Goal: Book appointment/travel/reservation

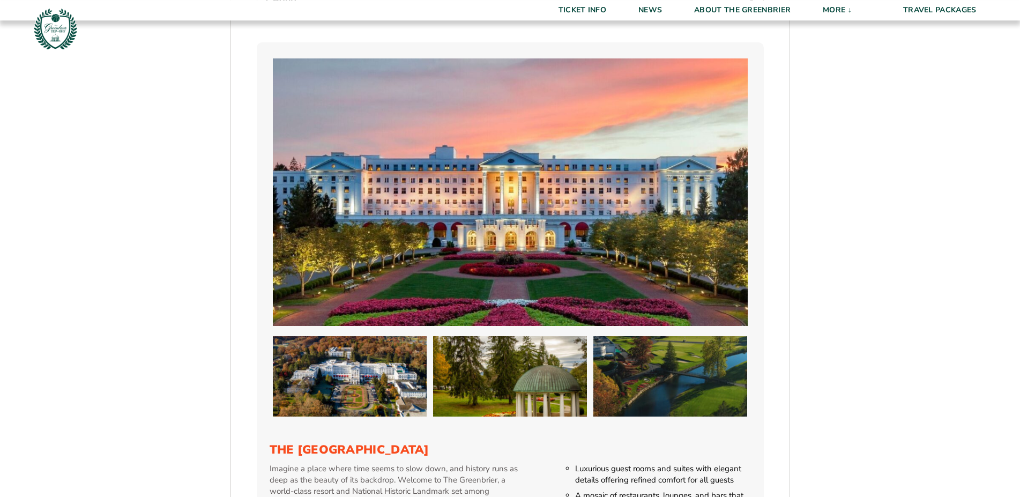
scroll to position [841, 0]
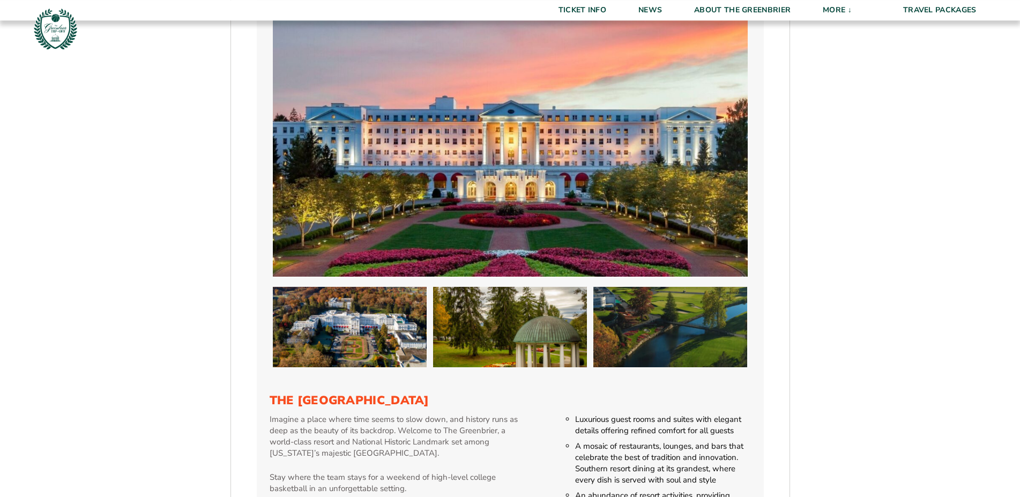
select select "2 Adults"
click option "2 Adults" at bounding box center [0, 0] width 0 height 0
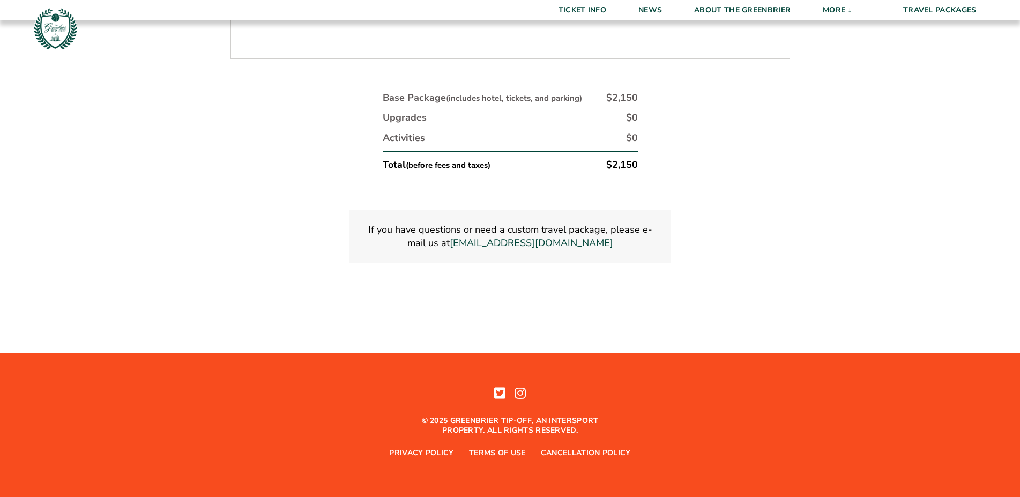
scroll to position [1972, 0]
click at [763, 20] on button "Continue To Seats" at bounding box center [710, 8] width 106 height 21
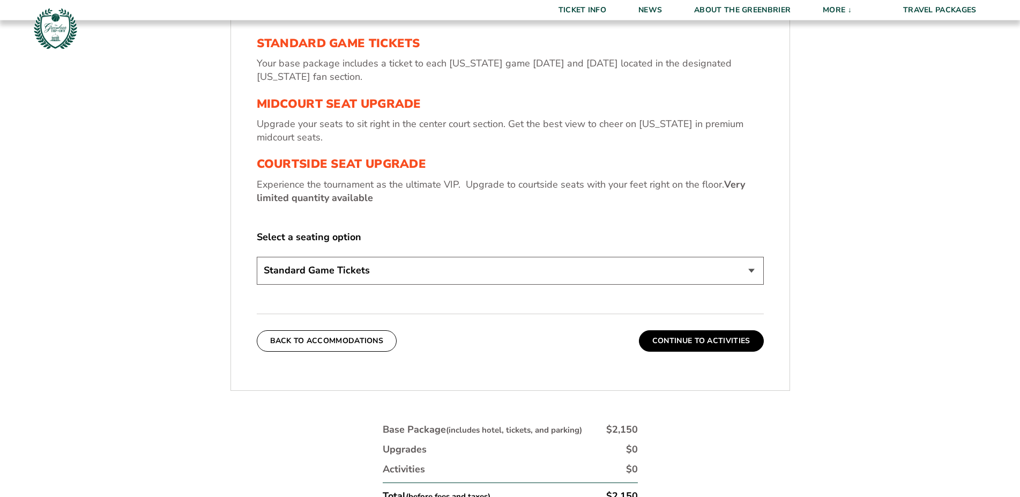
scroll to position [454, 0]
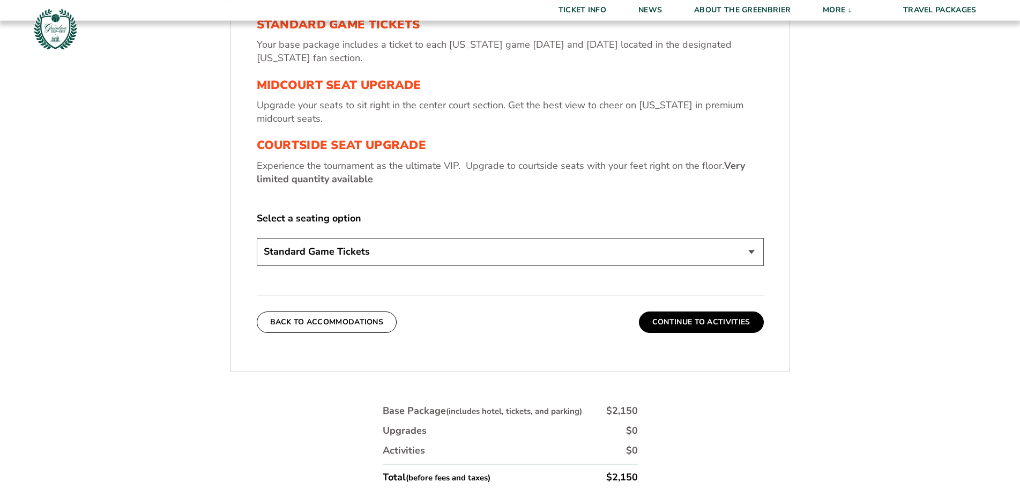
click at [257, 238] on select "Standard Game Tickets Midcourt Seat Upgrade (+$130 per person) Courtside Seat U…" at bounding box center [510, 251] width 507 height 27
select select "Courtside Seat Upgrade"
click option "Courtside Seat Upgrade (+$590 per person)" at bounding box center [0, 0] width 0 height 0
click at [721, 333] on button "Continue To Activities" at bounding box center [701, 321] width 125 height 21
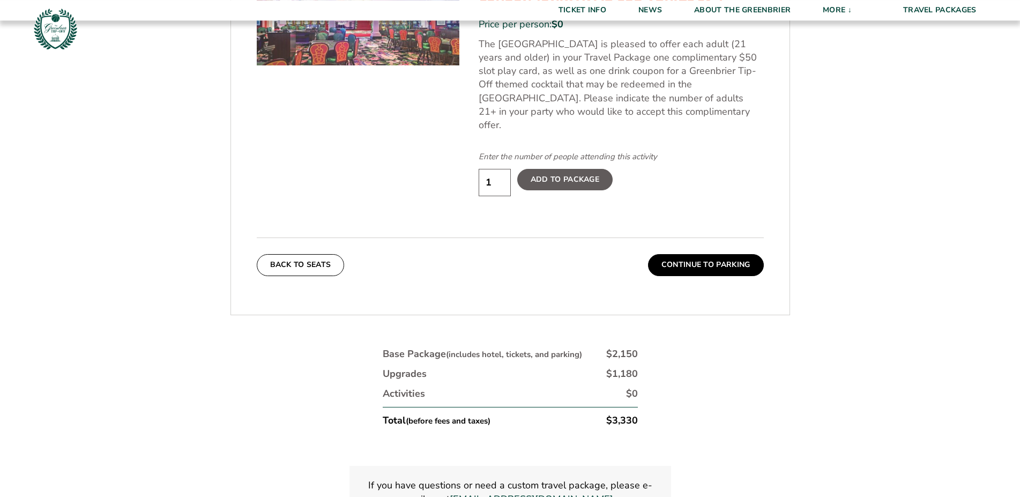
scroll to position [688, 0]
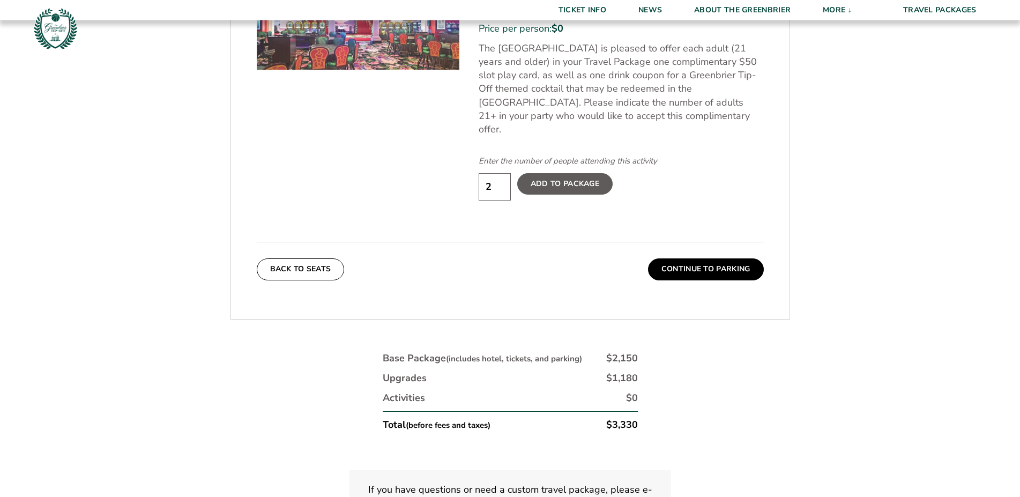
type input "2"
drag, startPoint x: 497, startPoint y: 344, endPoint x: 500, endPoint y: 339, distance: 5.5
click at [500, 200] on input "2" at bounding box center [495, 186] width 32 height 27
click at [764, 280] on button "Continue To Parking" at bounding box center [706, 268] width 116 height 21
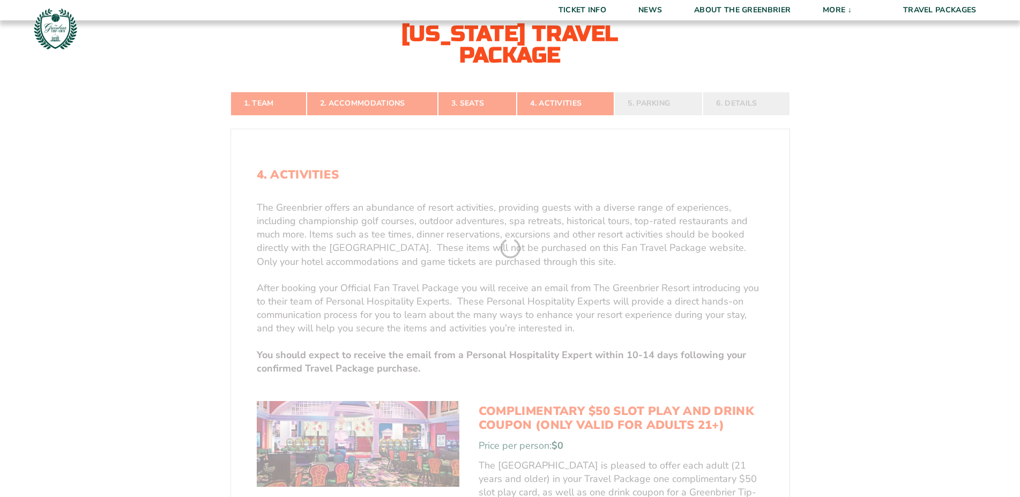
scroll to position [260, 0]
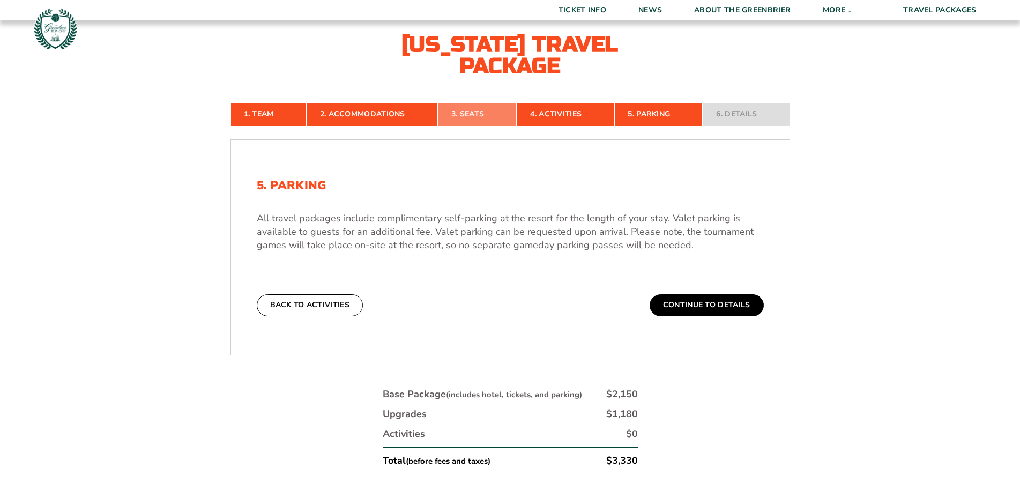
click at [453, 126] on link "3. Seats" at bounding box center [477, 114] width 79 height 24
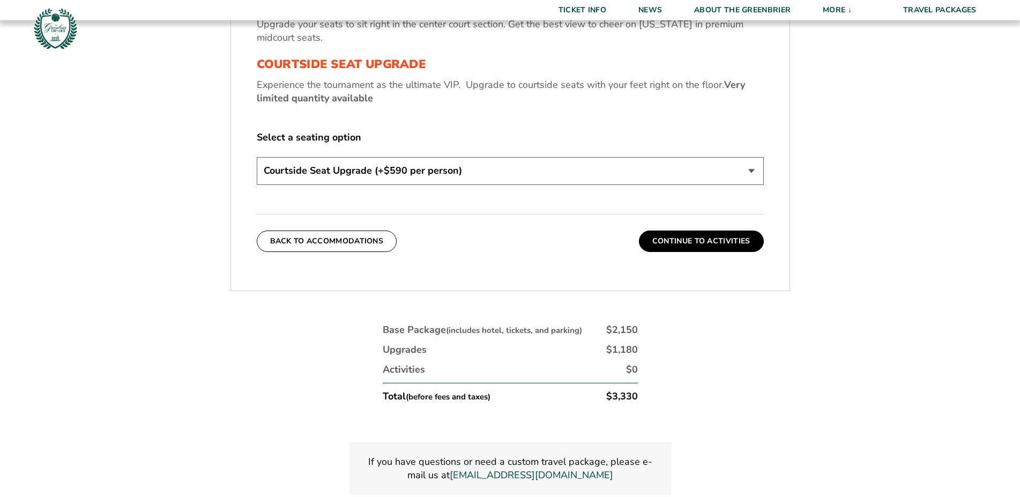
scroll to position [539, 0]
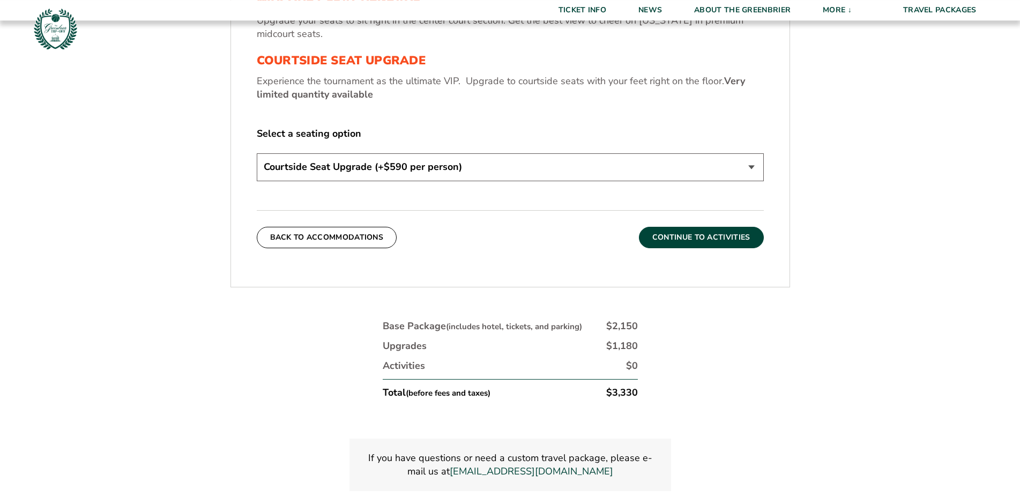
click at [764, 248] on button "Continue To Activities" at bounding box center [701, 237] width 125 height 21
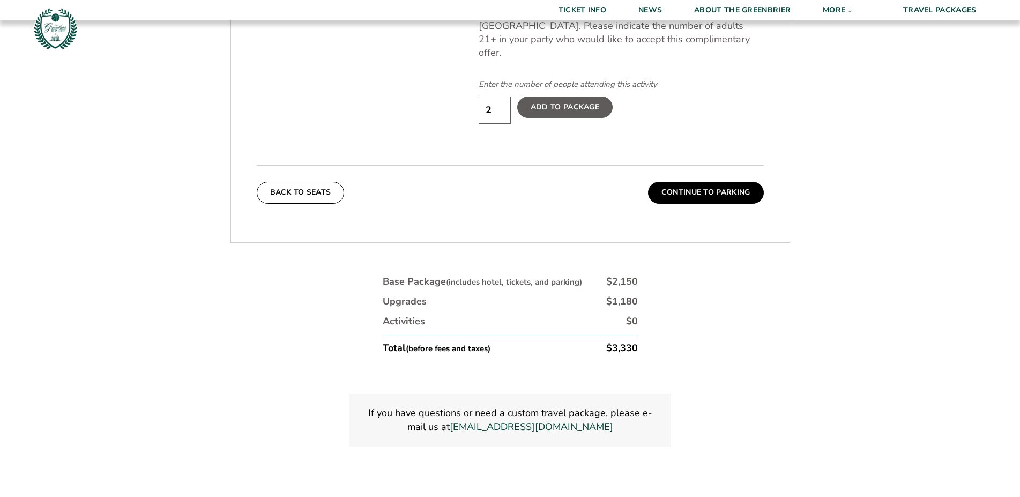
scroll to position [792, 0]
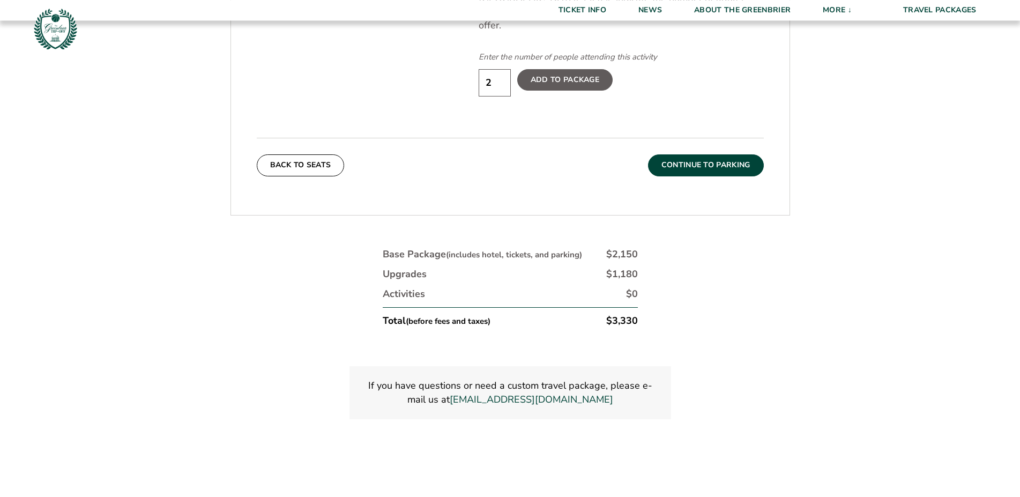
click at [764, 176] on button "Continue To Parking" at bounding box center [706, 164] width 116 height 21
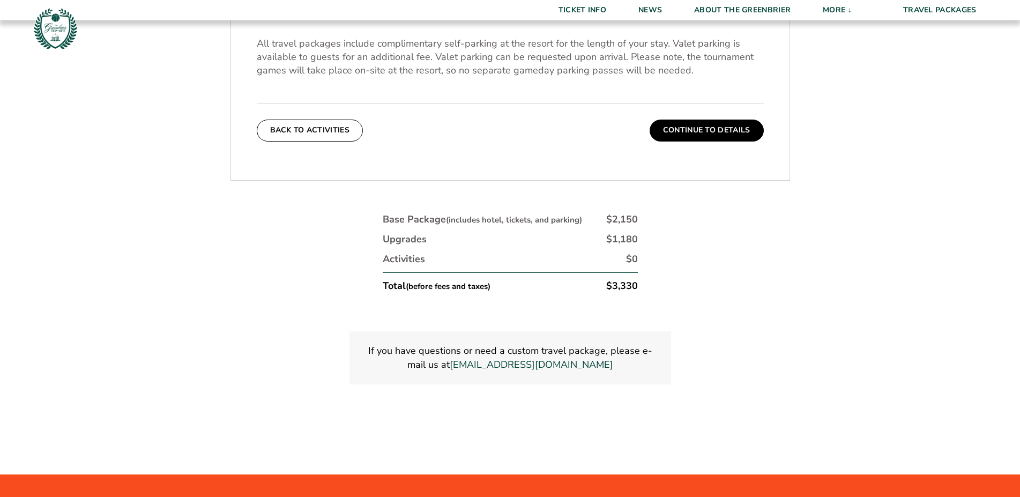
scroll to position [486, 0]
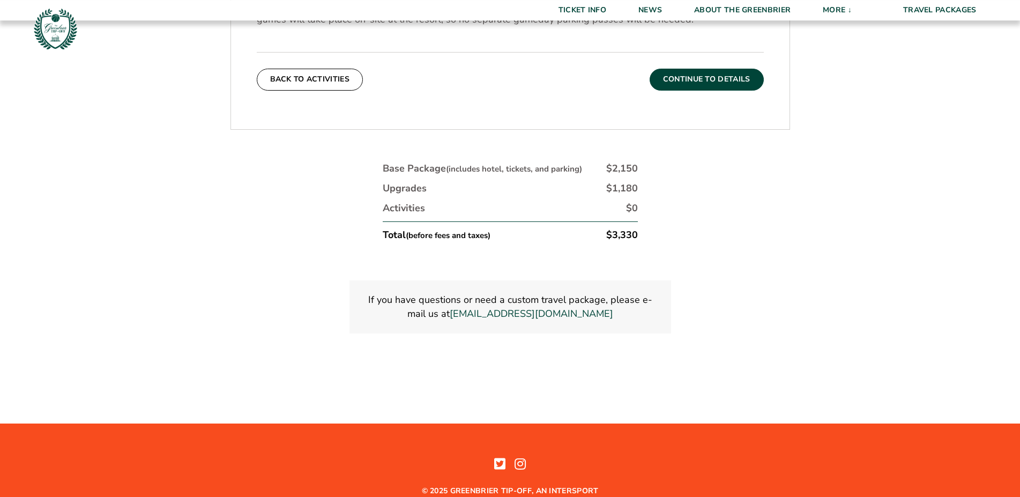
click at [754, 90] on button "Continue To Details" at bounding box center [707, 79] width 114 height 21
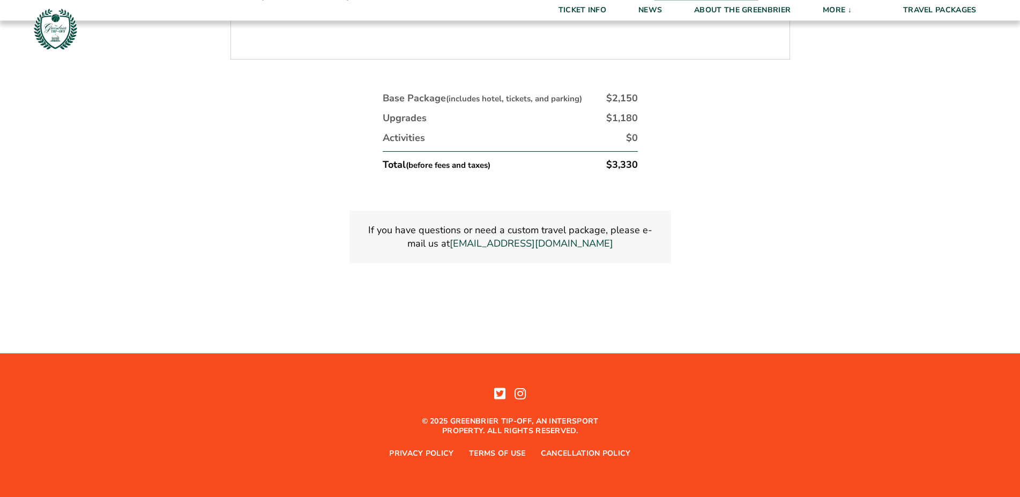
scroll to position [690, 0]
